Goal: Ask a question

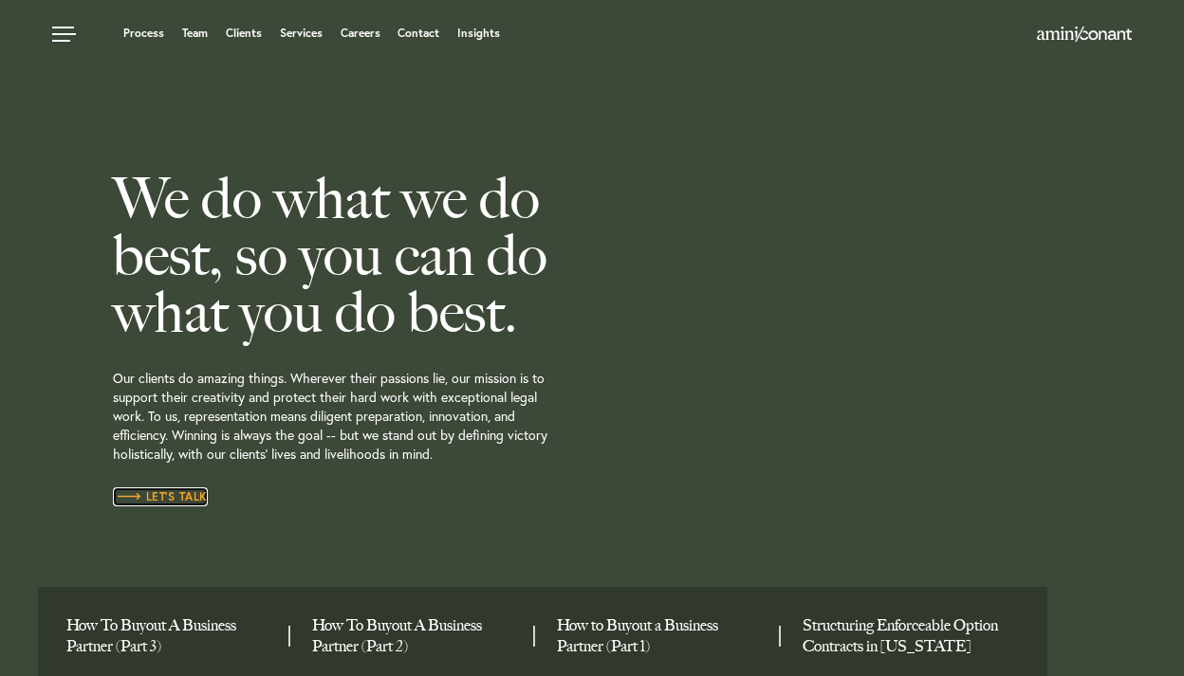
click at [167, 491] on span "Let’s Talk" at bounding box center [160, 496] width 95 height 11
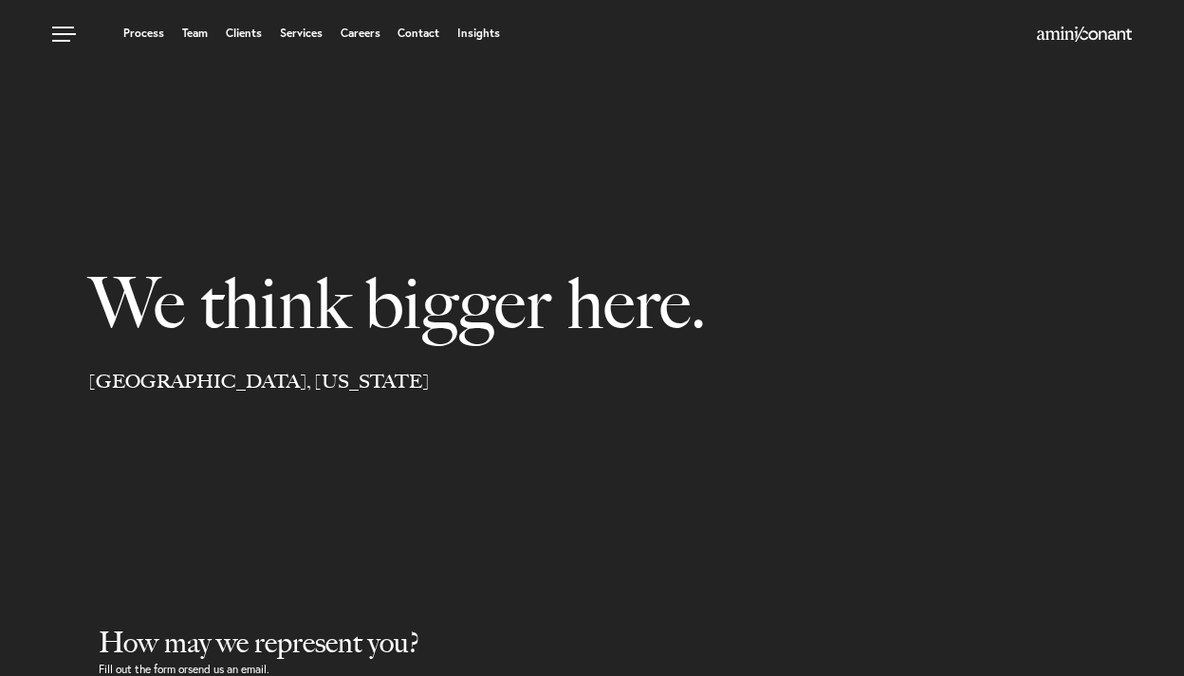
select select "Austin"
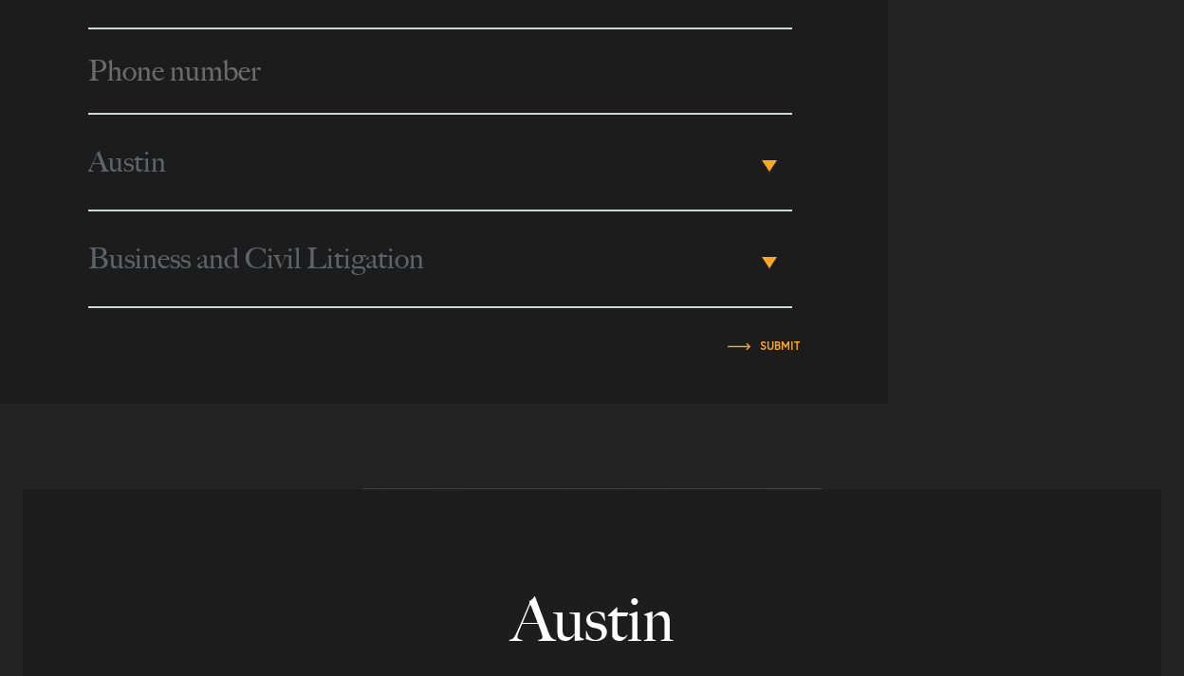
scroll to position [951, 0]
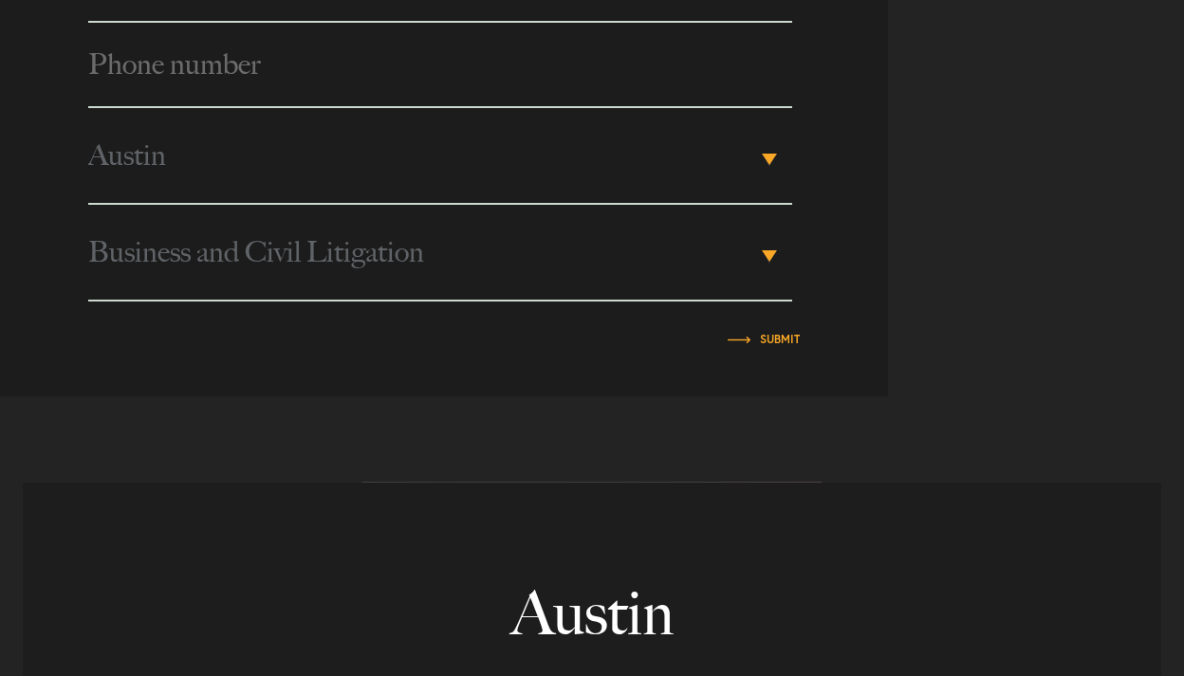
click at [381, 145] on span "Austin" at bounding box center [422, 155] width 668 height 95
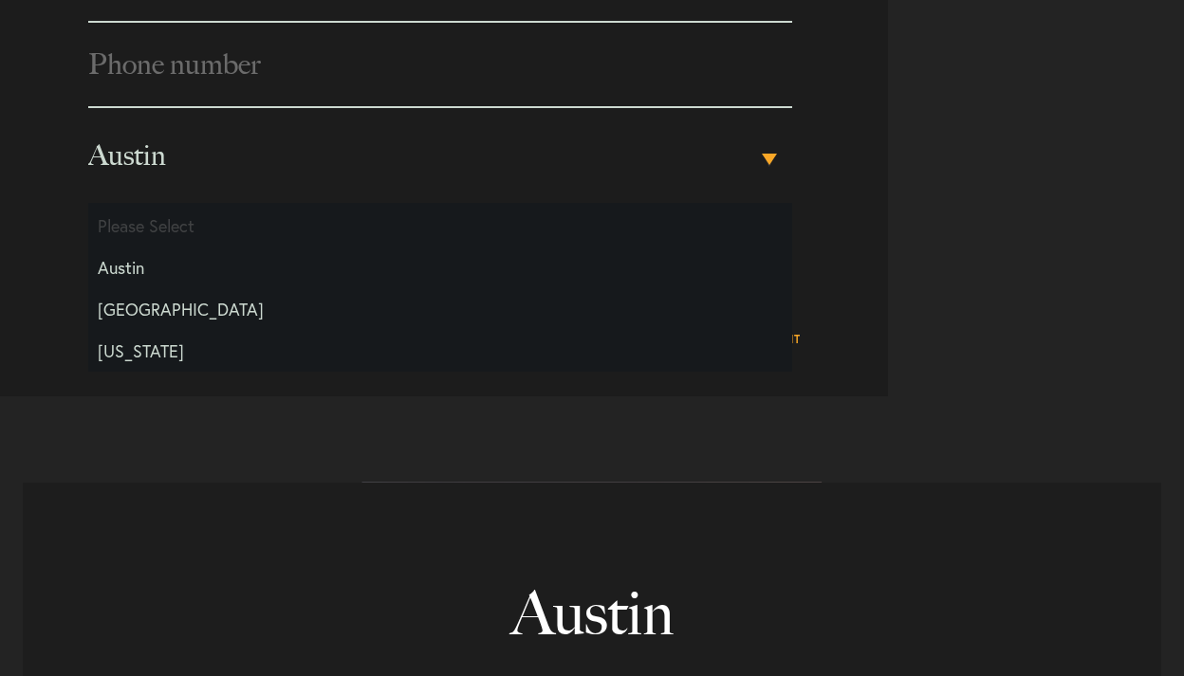
click at [275, 274] on li "Austin" at bounding box center [440, 268] width 704 height 42
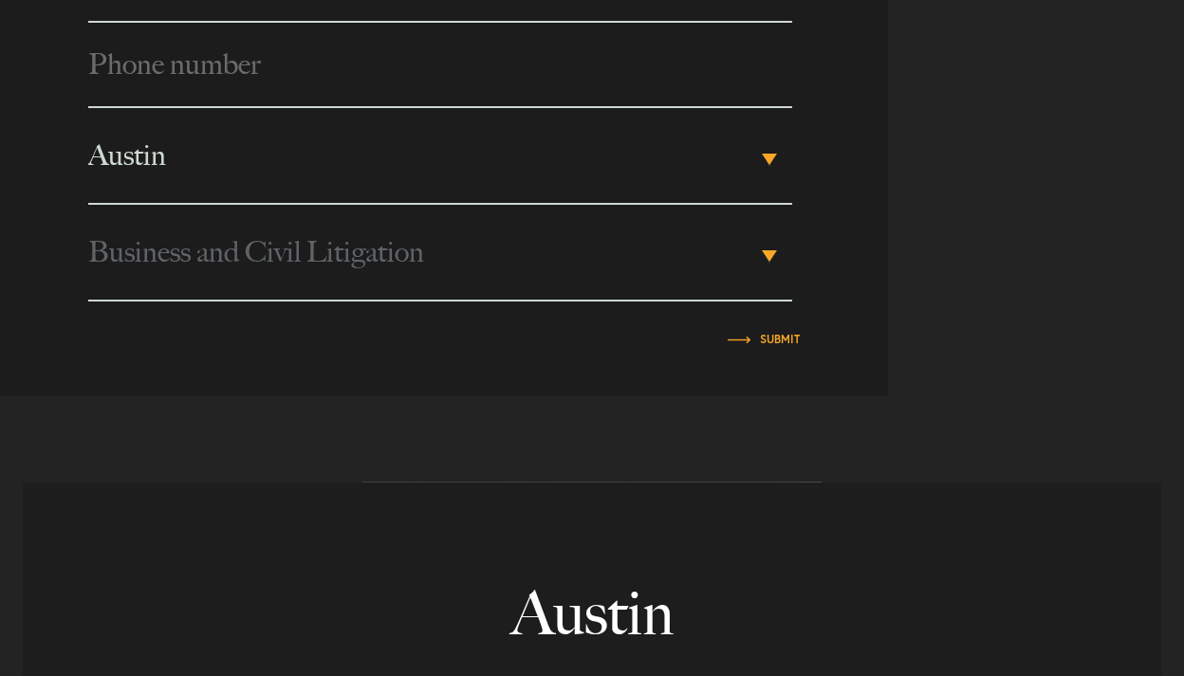
click at [275, 275] on span "Business and Civil Litigation" at bounding box center [422, 252] width 668 height 95
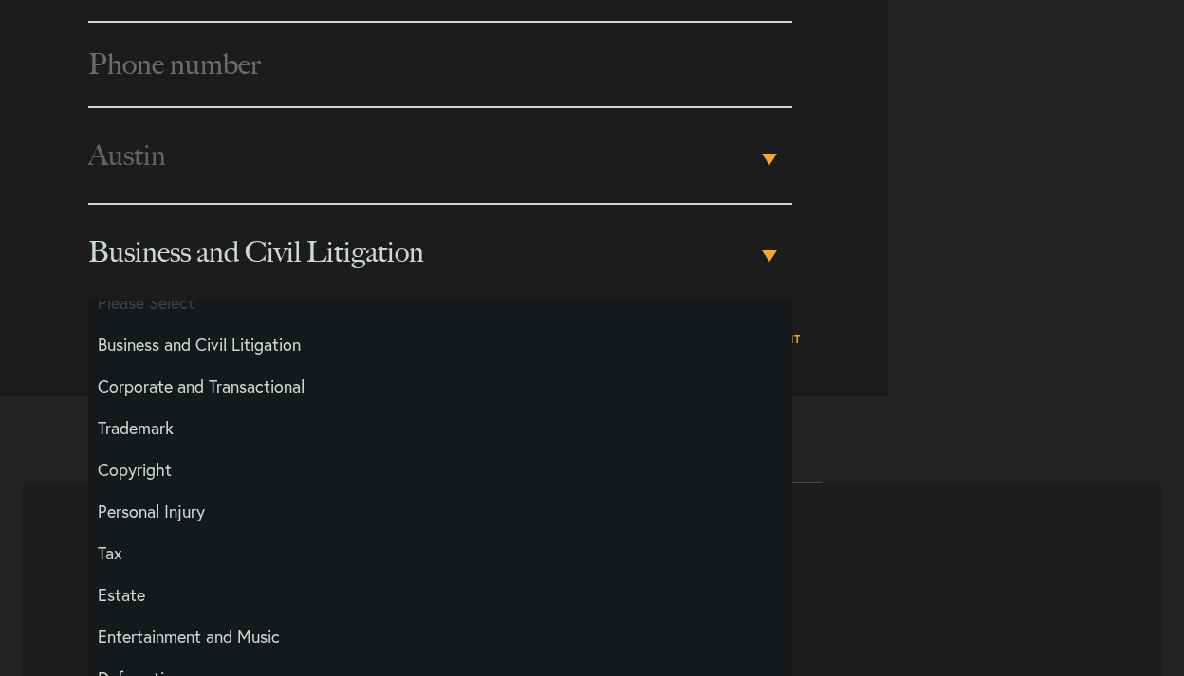
scroll to position [23, 0]
click at [237, 422] on li "Trademark" at bounding box center [440, 425] width 704 height 42
select select "Trademark"
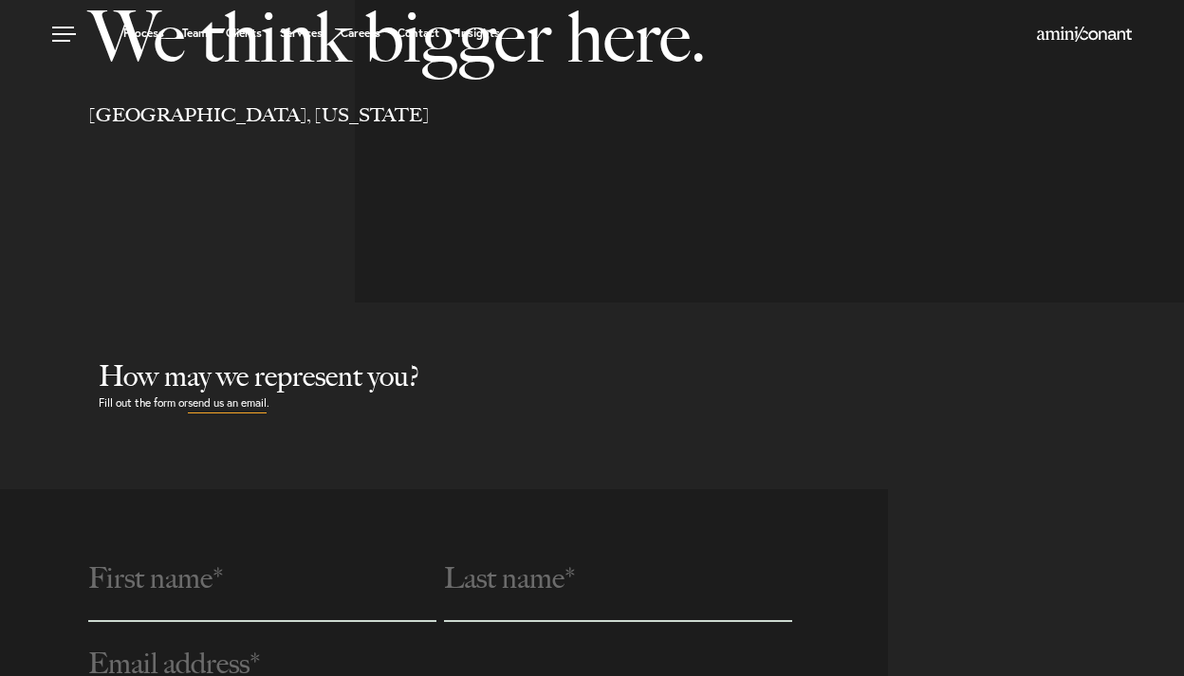
scroll to position [273, 0]
